Goal: Check status: Check status

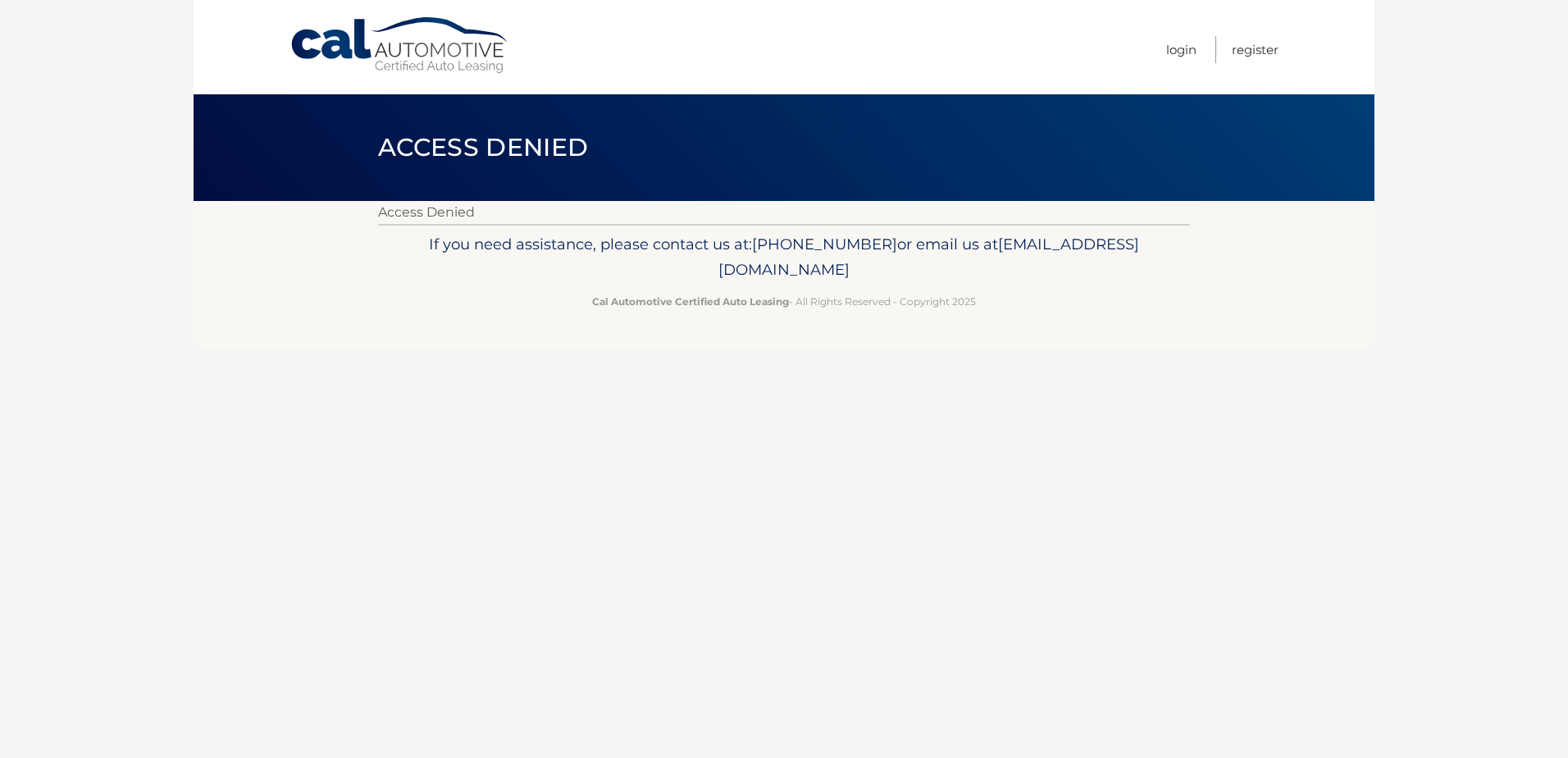
click at [423, 61] on link "Cal Automotive" at bounding box center [401, 45] width 222 height 58
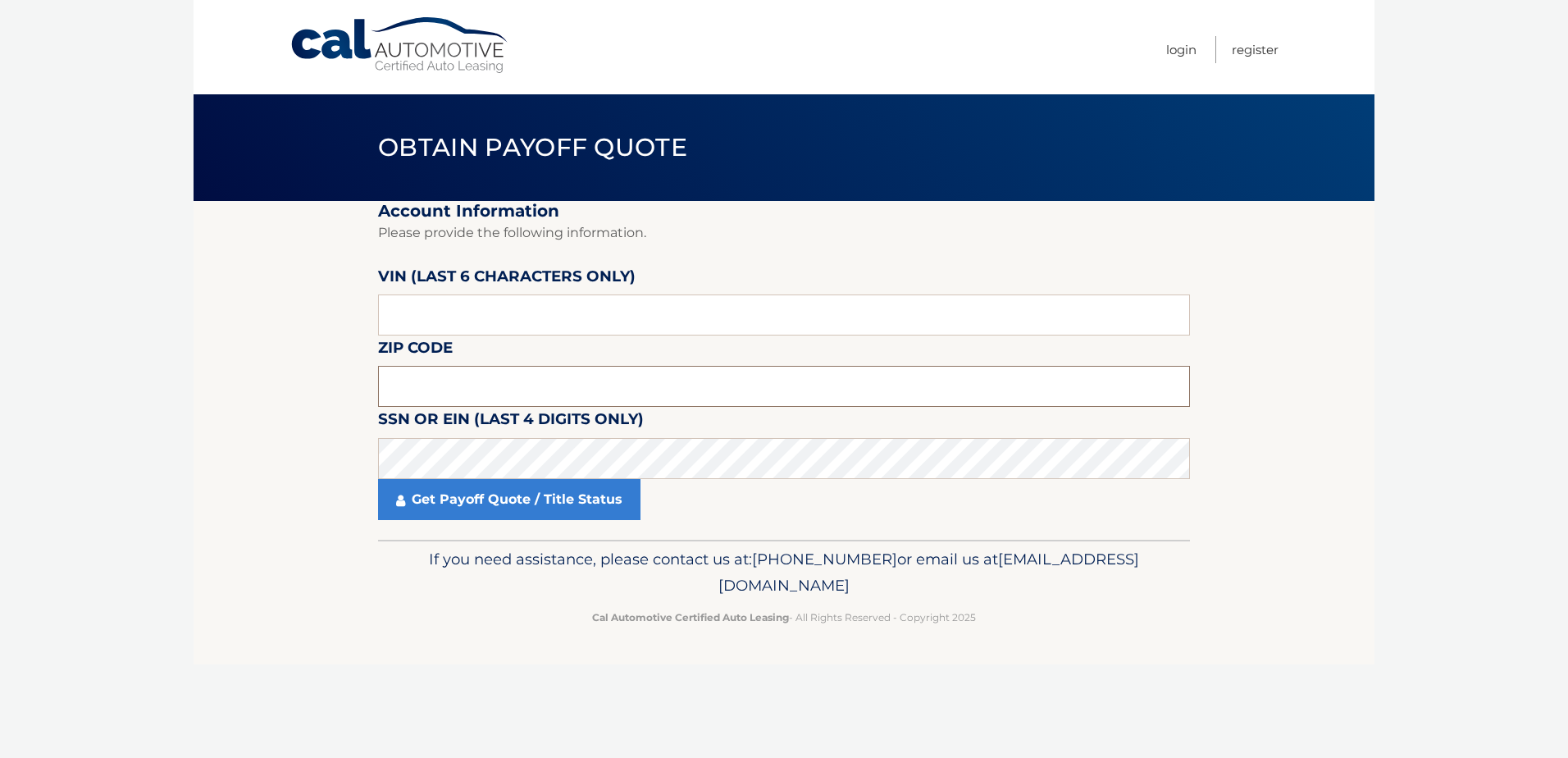
click at [442, 384] on input "text" at bounding box center [784, 385] width 812 height 41
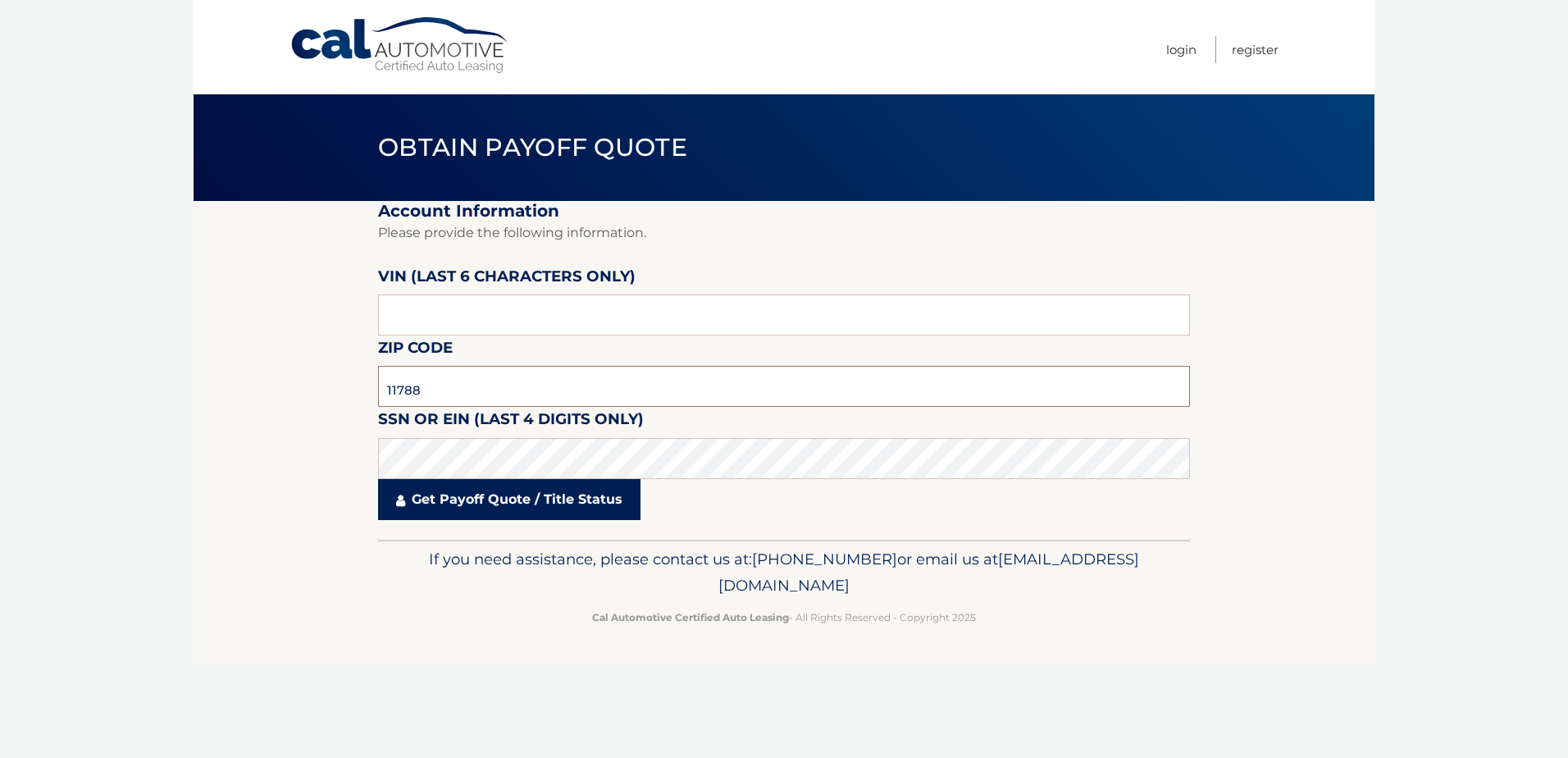
type input "11788"
click at [492, 493] on link "Get Payoff Quote / Title Status" at bounding box center [509, 499] width 263 height 41
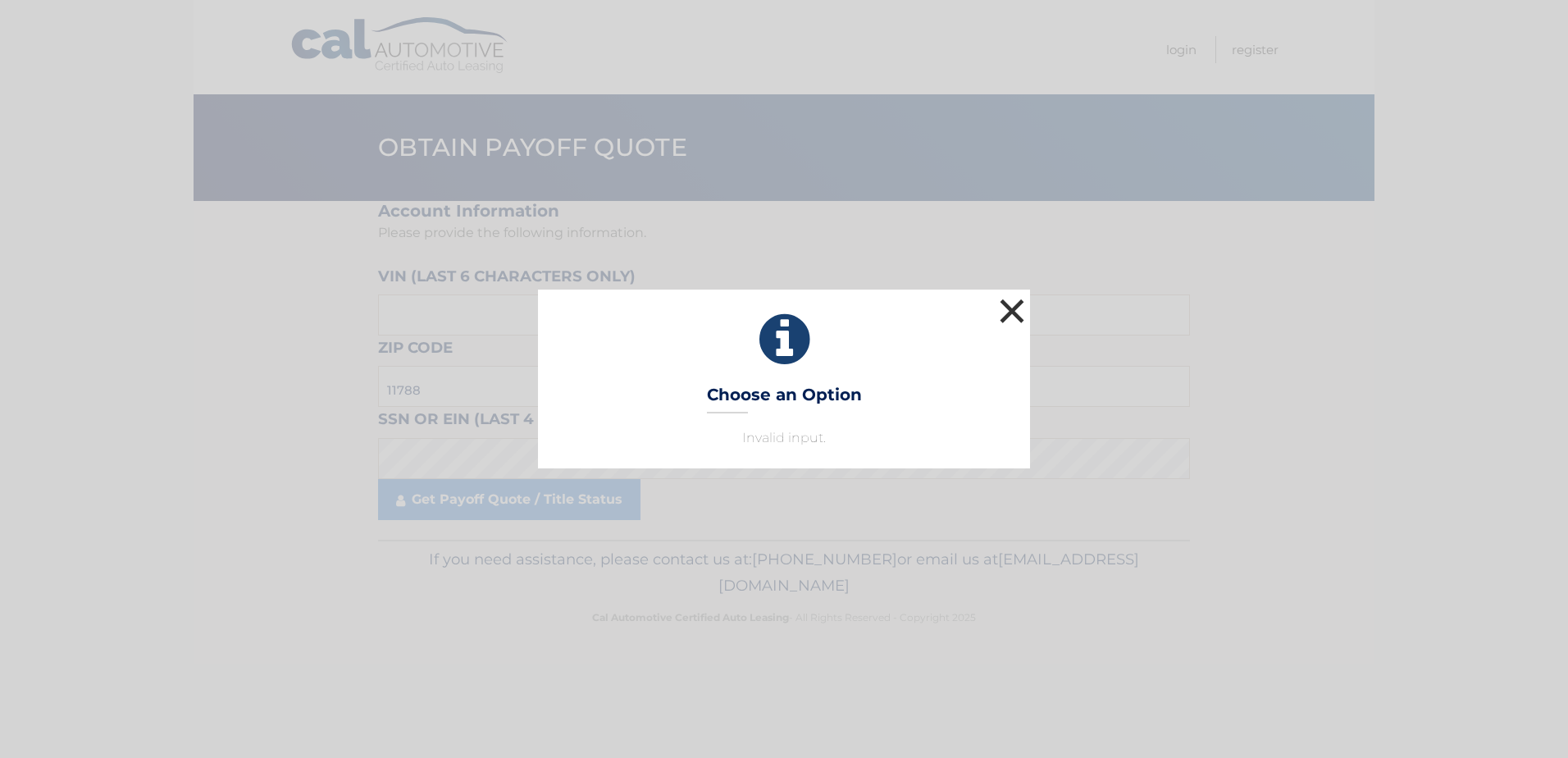
click at [1004, 316] on button "×" at bounding box center [1013, 311] width 33 height 33
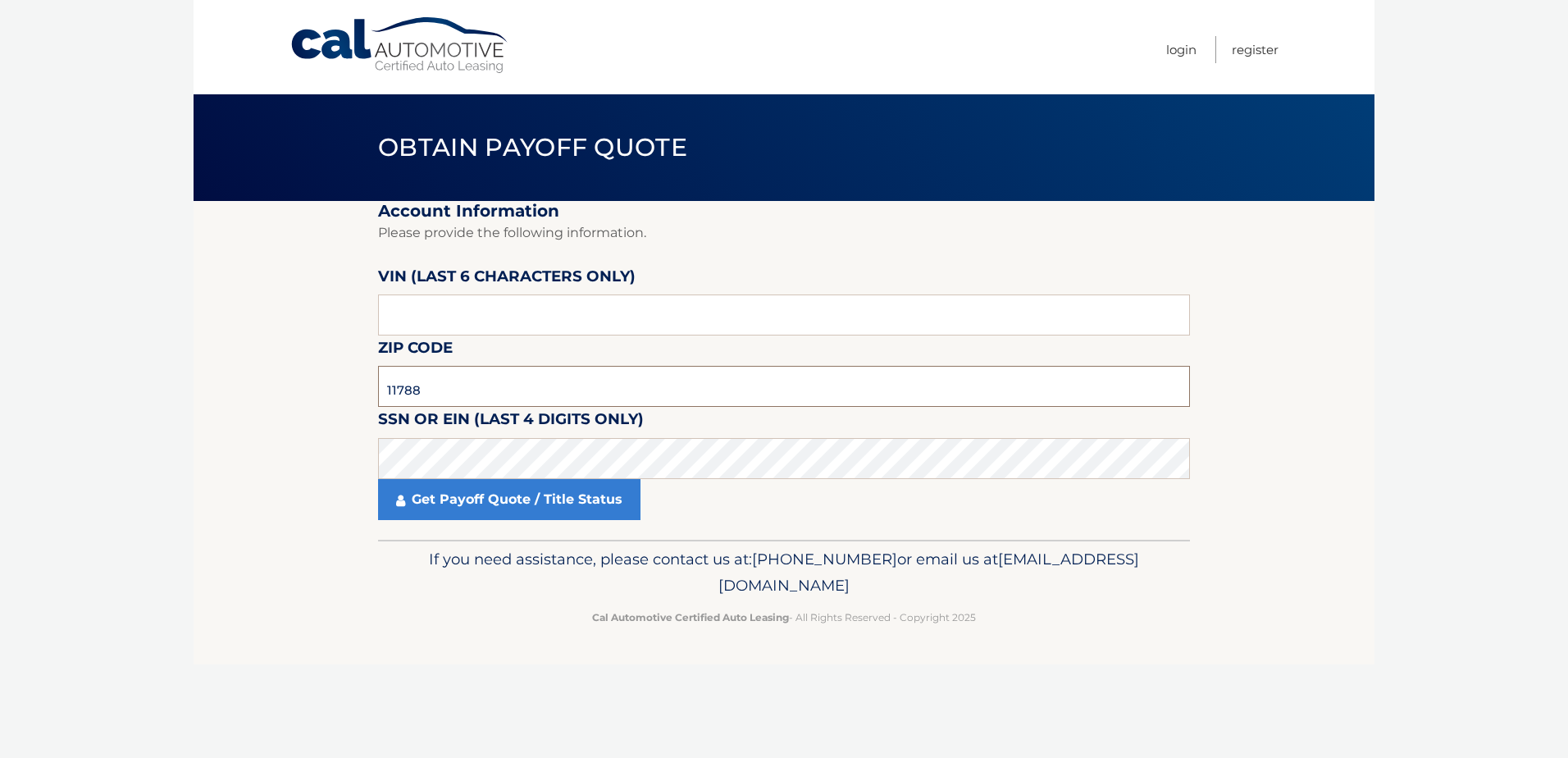
drag, startPoint x: 442, startPoint y: 385, endPoint x: 344, endPoint y: 388, distance: 98.0
click at [343, 393] on section "Account Information Please provide the following information. VIN (last 6 chara…" at bounding box center [784, 370] width 1182 height 339
type input "11590"
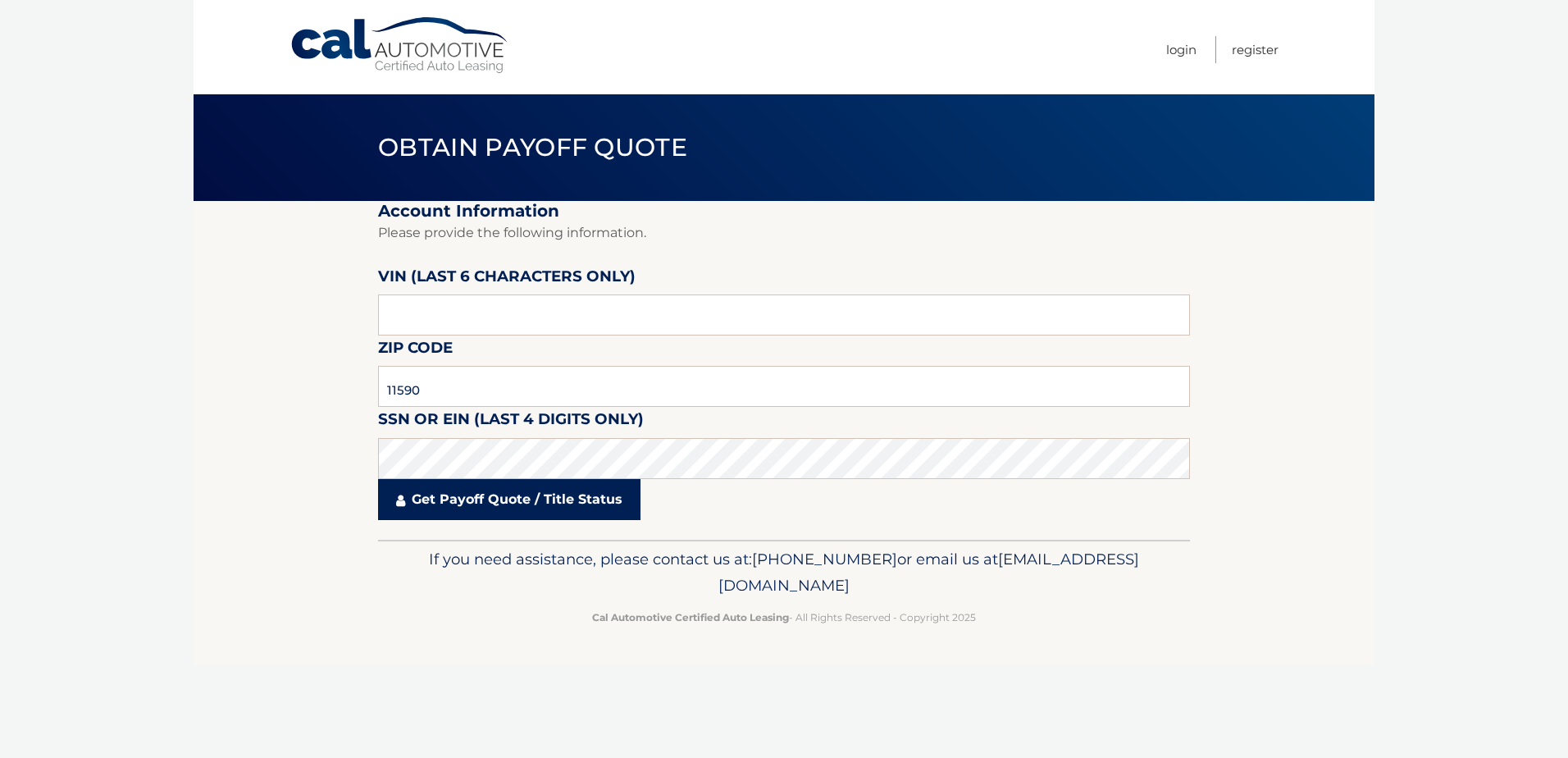
click at [504, 501] on link "Get Payoff Quote / Title Status" at bounding box center [509, 499] width 263 height 41
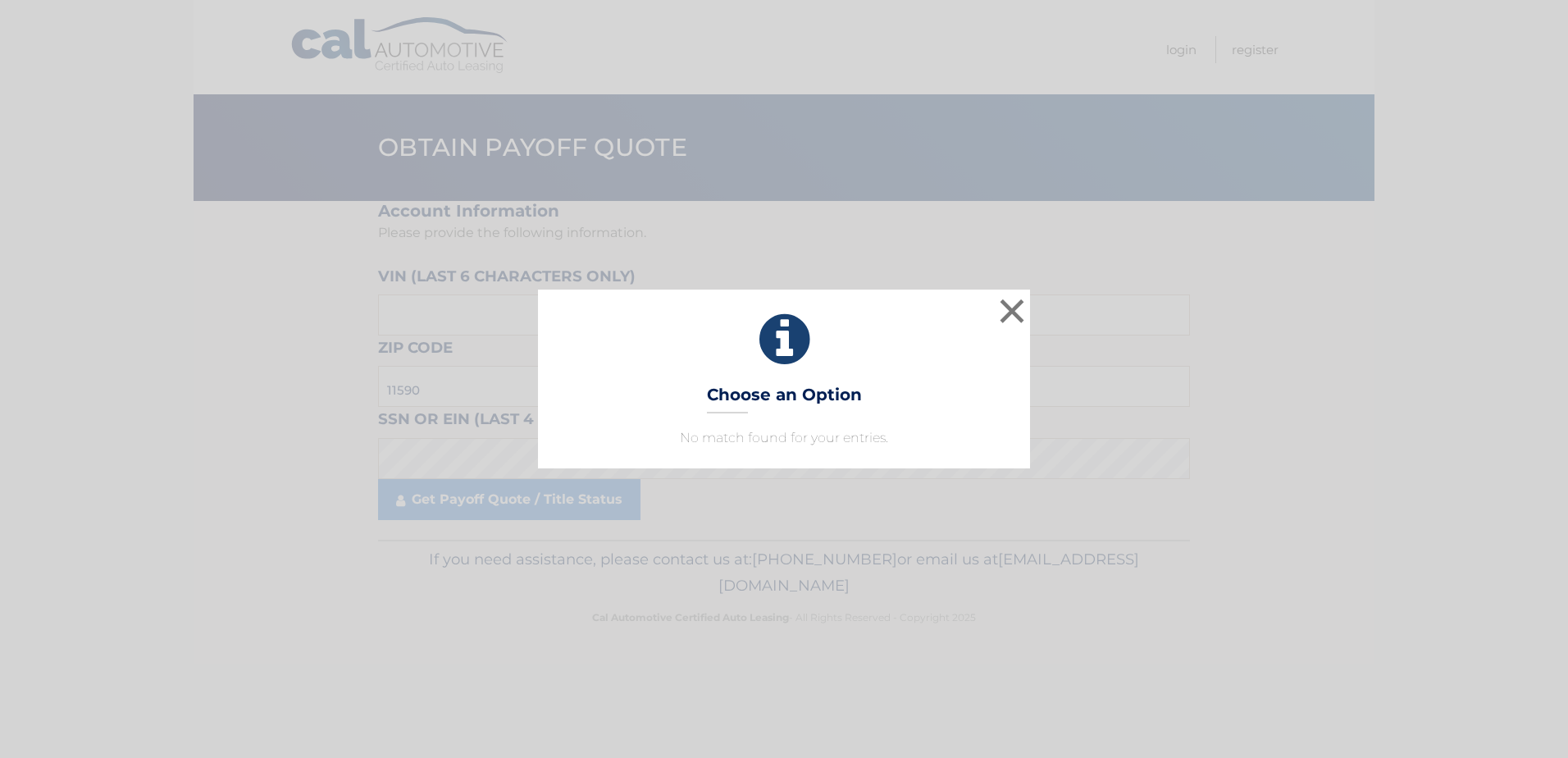
click at [772, 524] on div "× Choose an Option No match found for your entries. This is what you see on sec…" at bounding box center [784, 379] width 1568 height 758
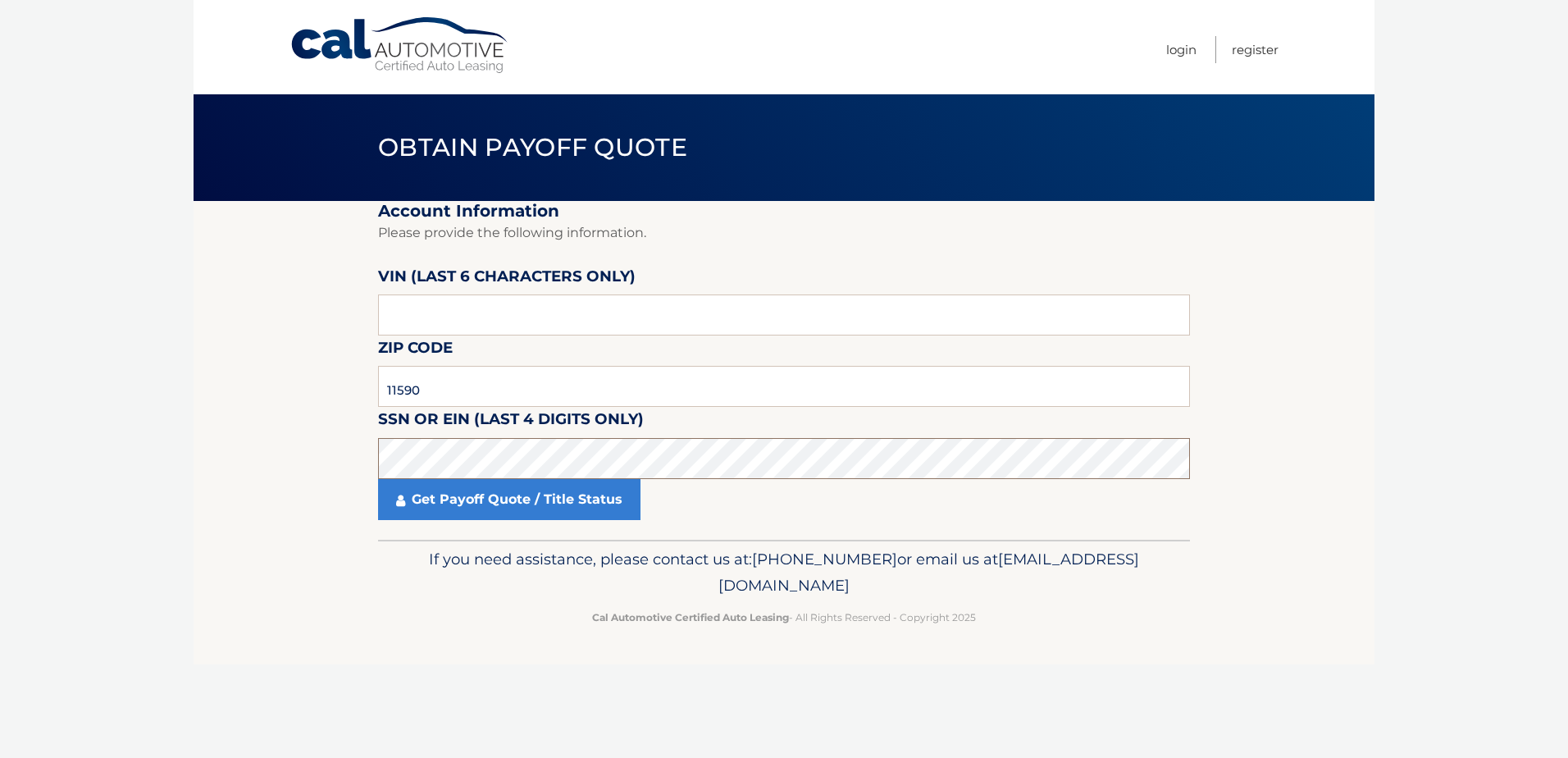
click at [345, 454] on section "Account Information Please provide the following information. VIN (last 6 chara…" at bounding box center [784, 370] width 1182 height 339
click at [456, 437] on label "SSN or EIN (last 4 digits only)" at bounding box center [511, 422] width 265 height 30
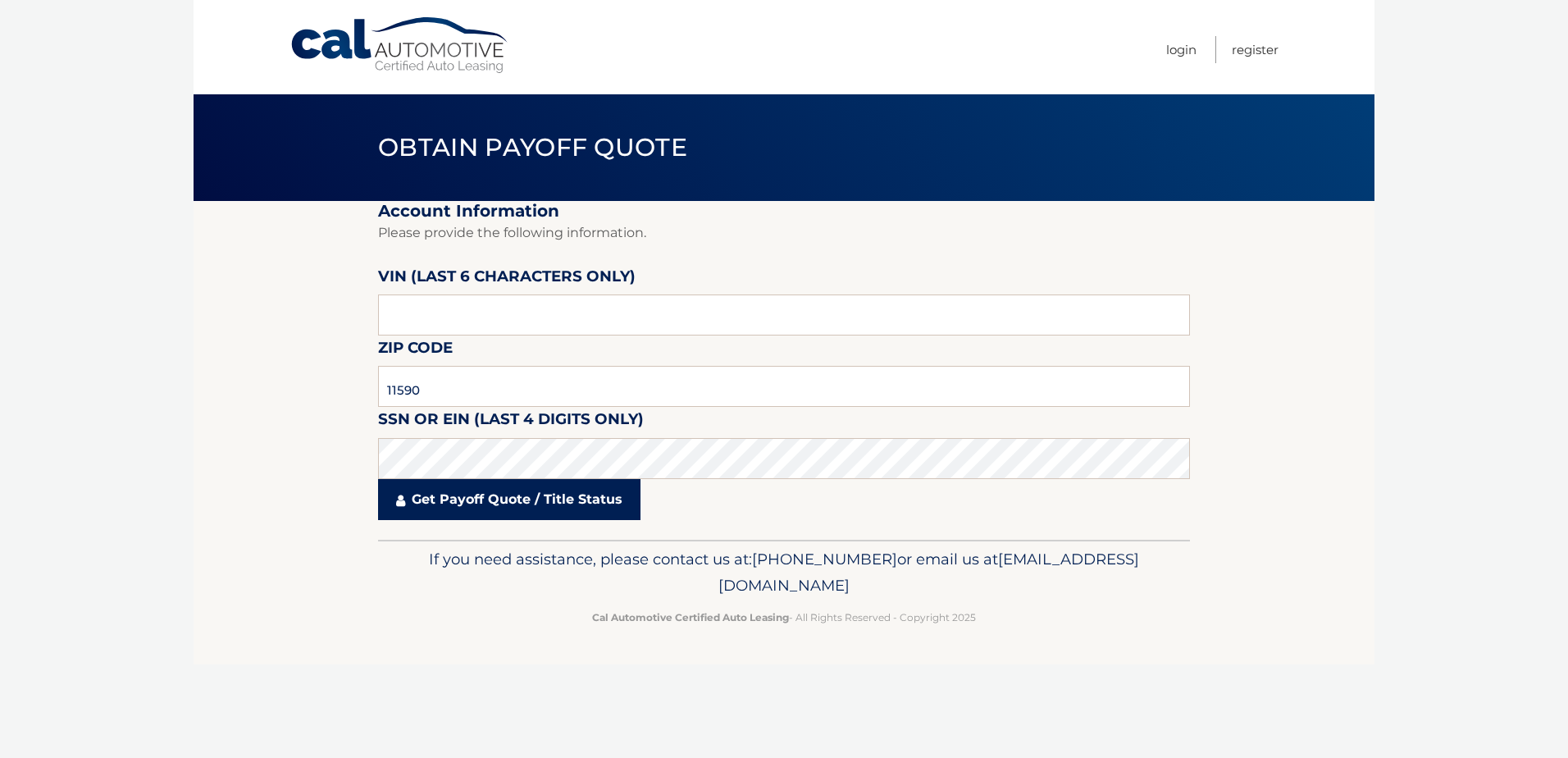
click at [476, 505] on link "Get Payoff Quote / Title Status" at bounding box center [509, 499] width 263 height 41
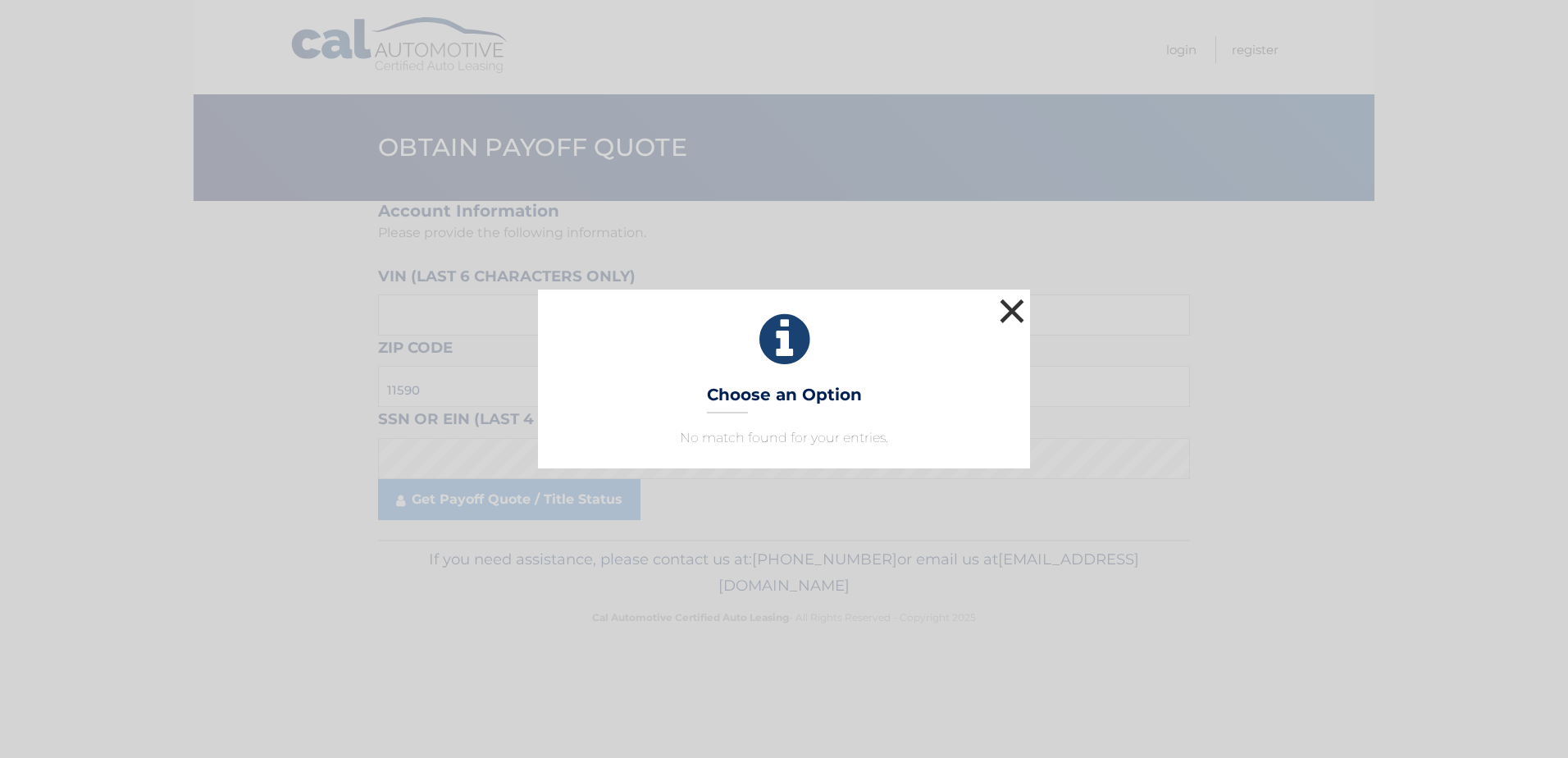
click at [1010, 317] on button "×" at bounding box center [1013, 311] width 33 height 33
